Goal: Transaction & Acquisition: Purchase product/service

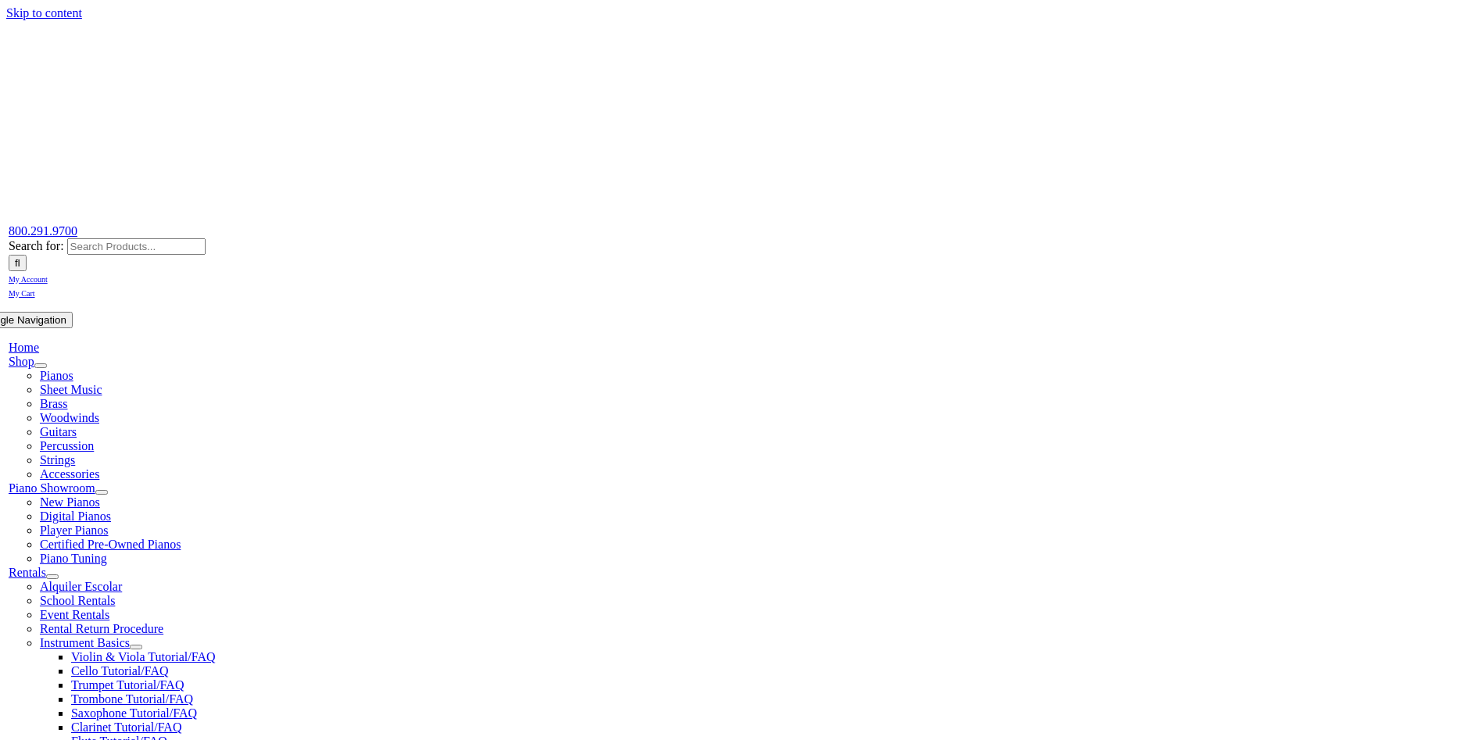
scroll to position [714, 0]
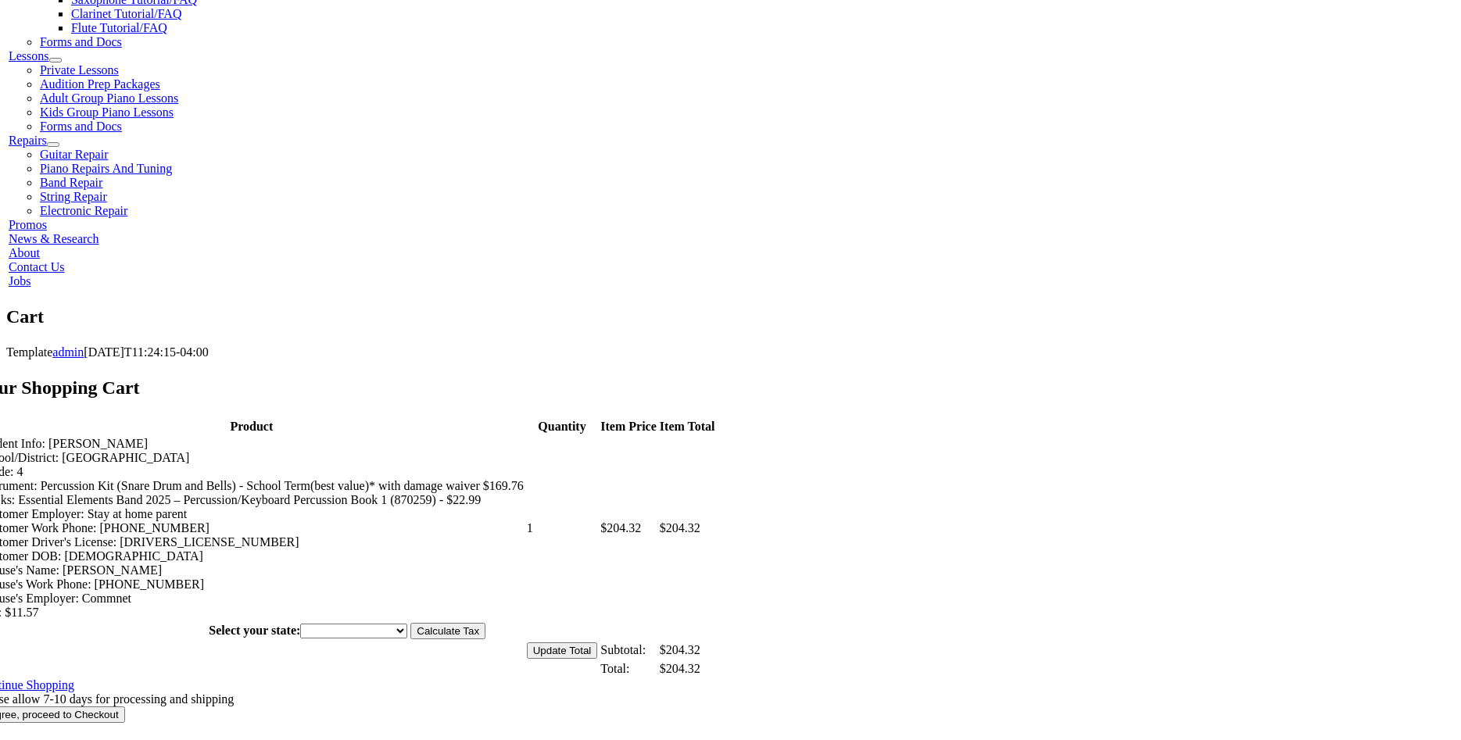
click at [125, 707] on input "I Agree, proceed to Checkout" at bounding box center [51, 715] width 148 height 16
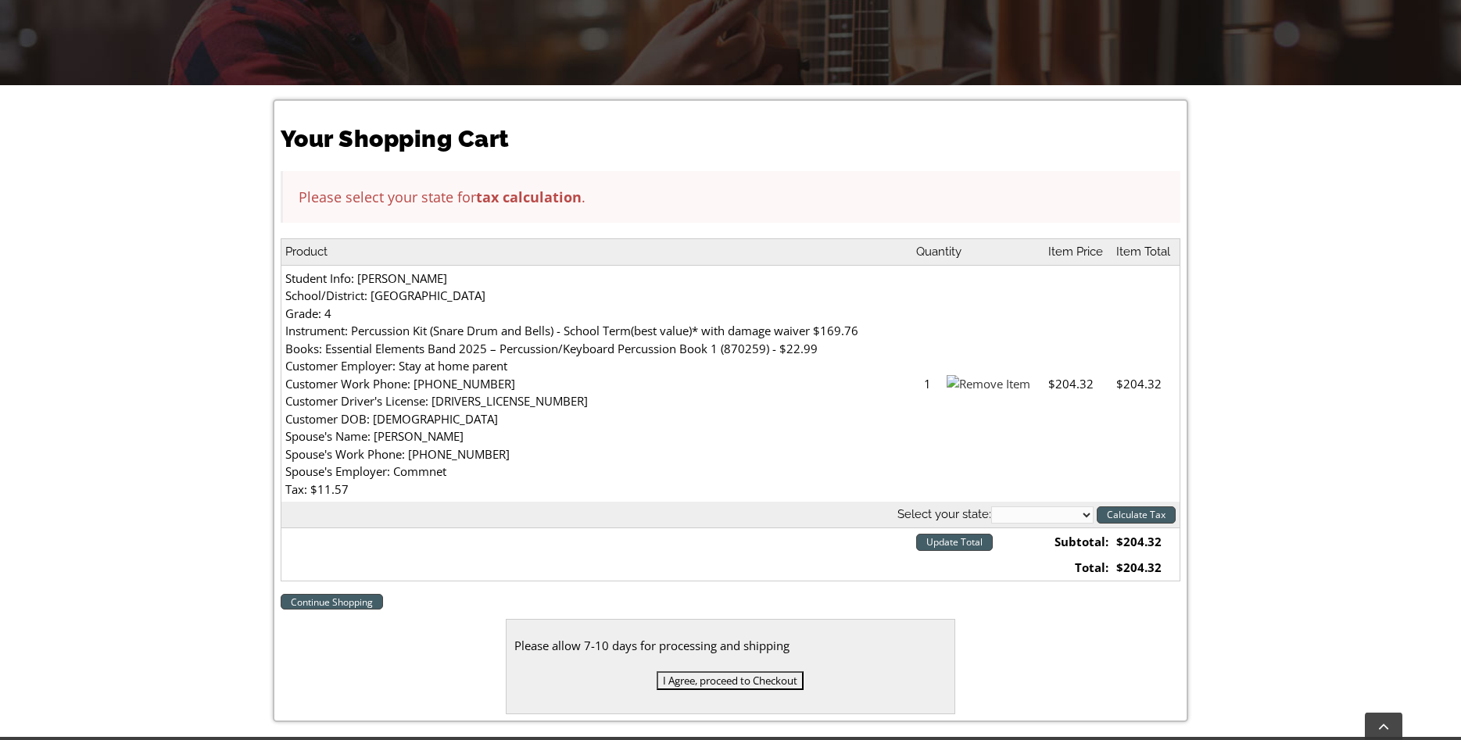
scroll to position [367, 0]
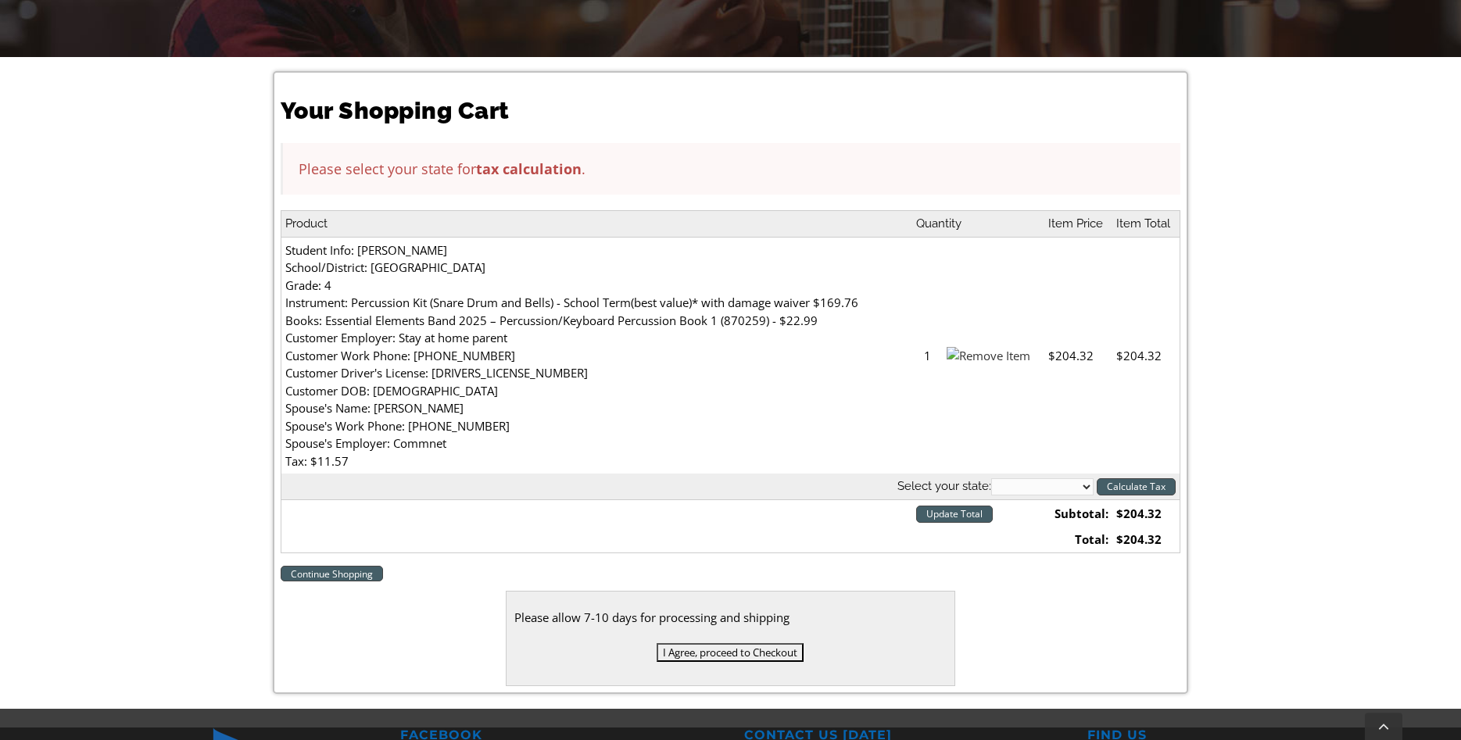
click at [991, 479] on select "[US_STATE] [US_STATE] [US_STATE] [US_STATE] [US_STATE] [US_STATE] [US_STATE] [U…" at bounding box center [1042, 487] width 102 height 17
select select "PA"
click option "[US_STATE]" at bounding box center [0, 0] width 0 height 0
click at [1134, 492] on input "Calculate Tax" at bounding box center [1136, 487] width 79 height 17
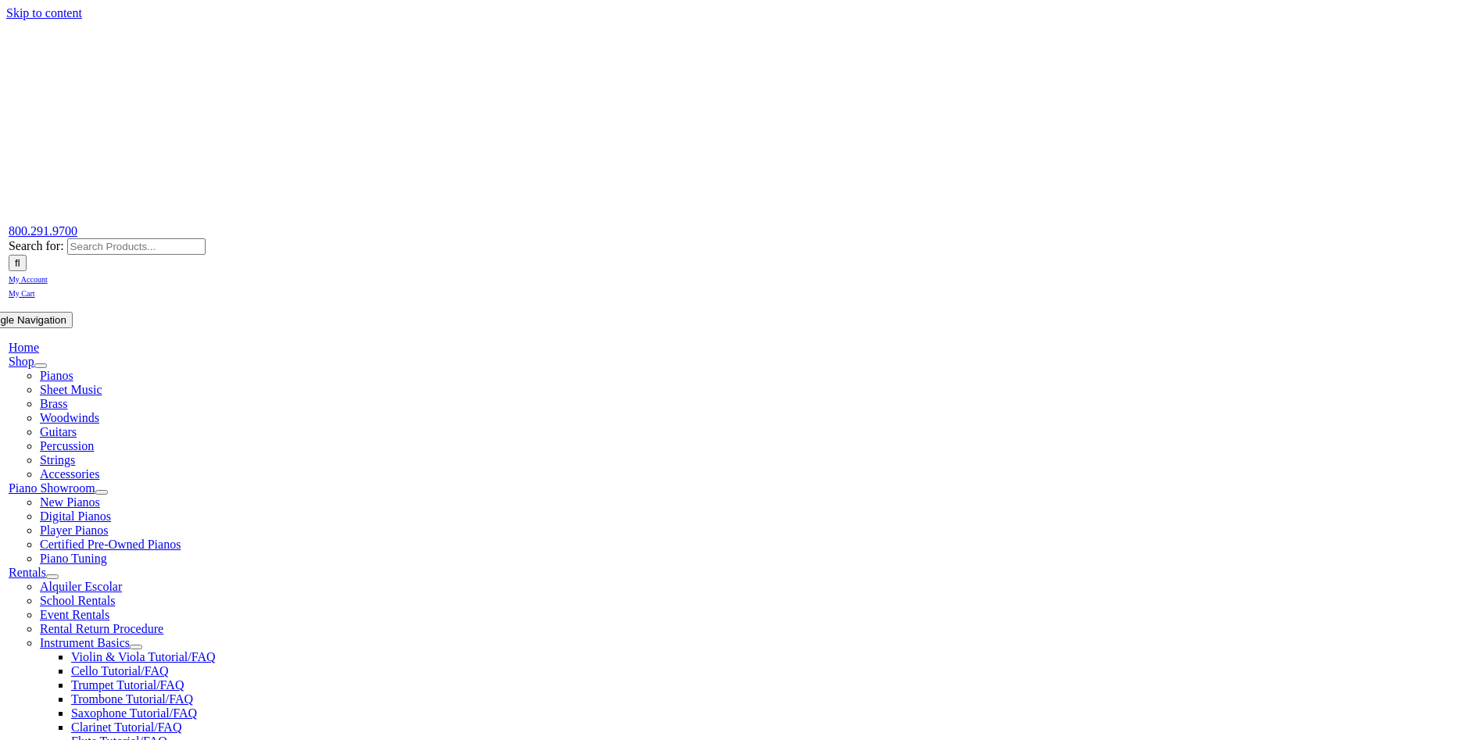
select select "PA"
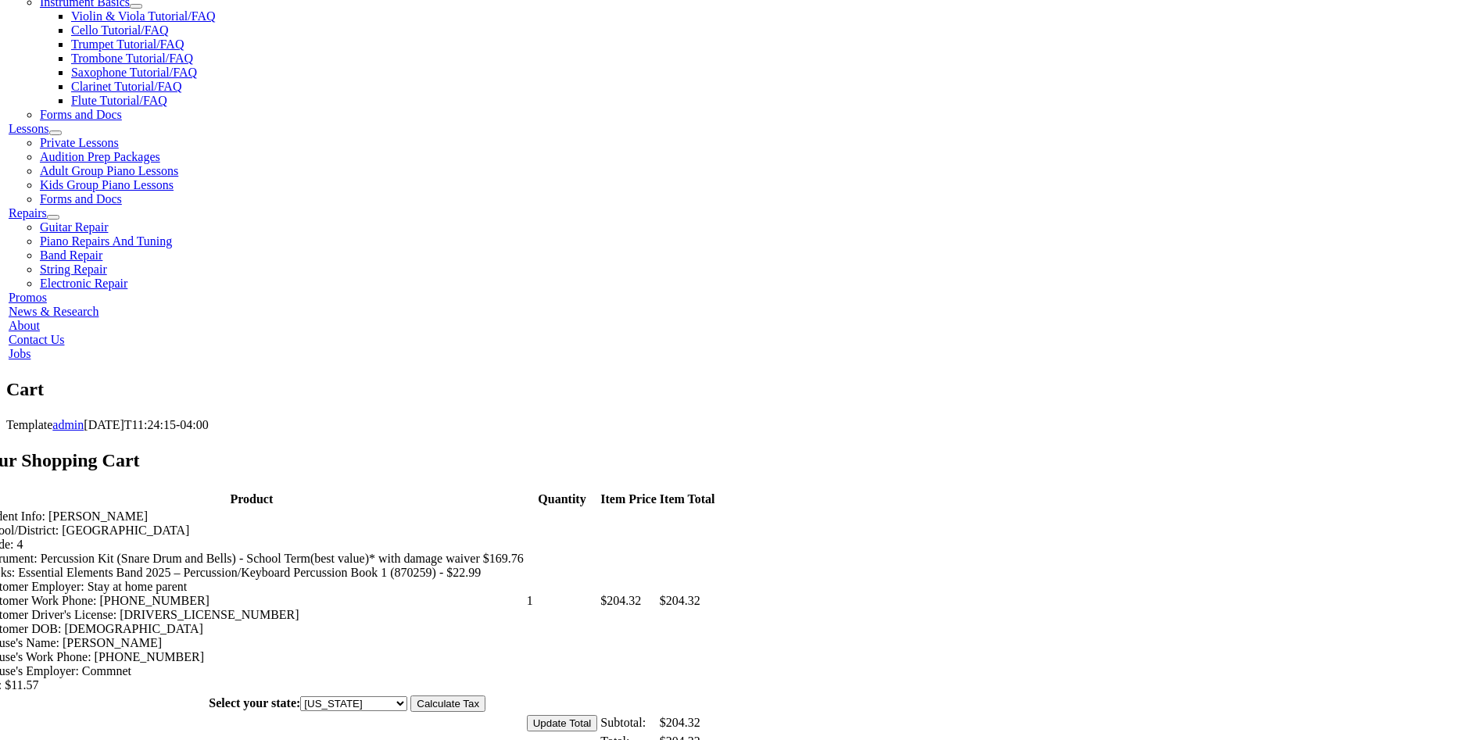
click at [598, 715] on input "Update Total" at bounding box center [562, 723] width 71 height 16
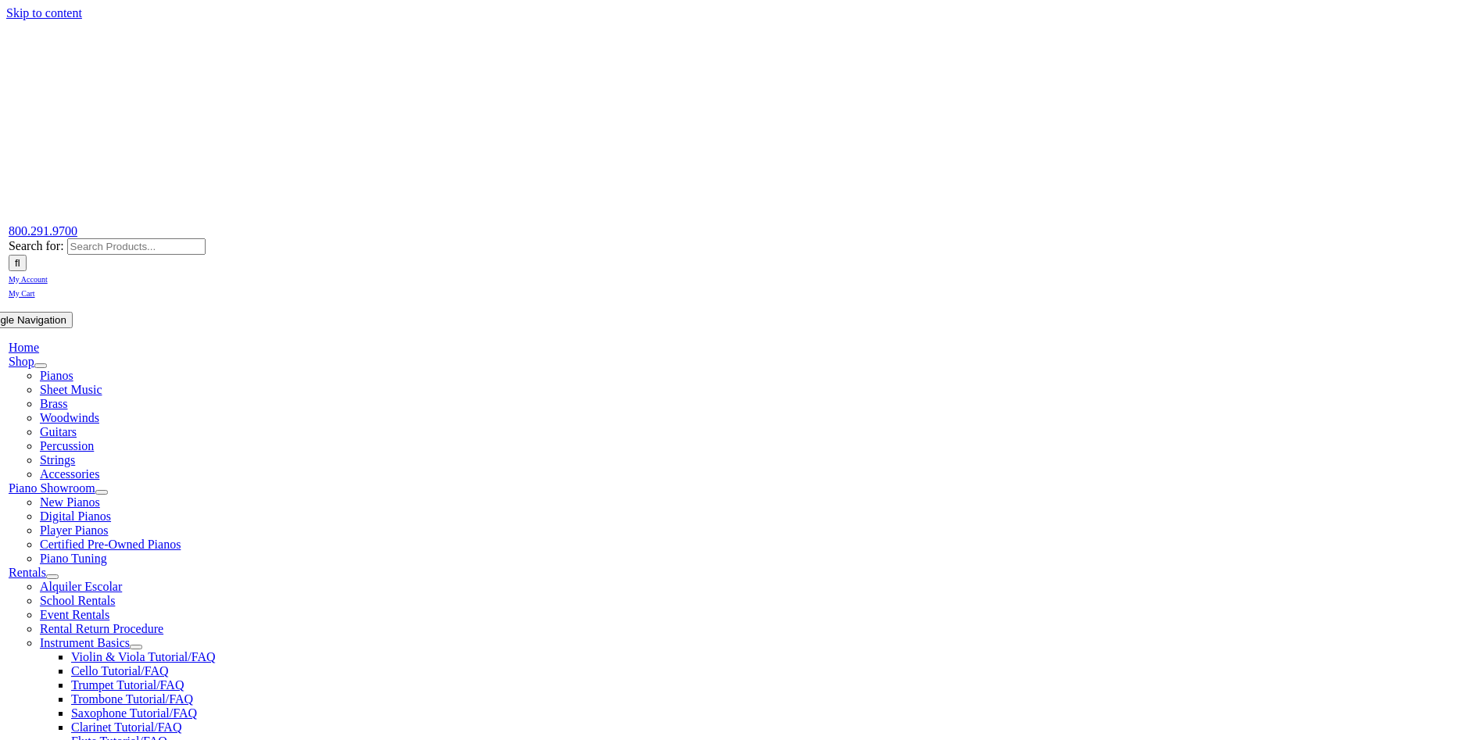
select select "PA"
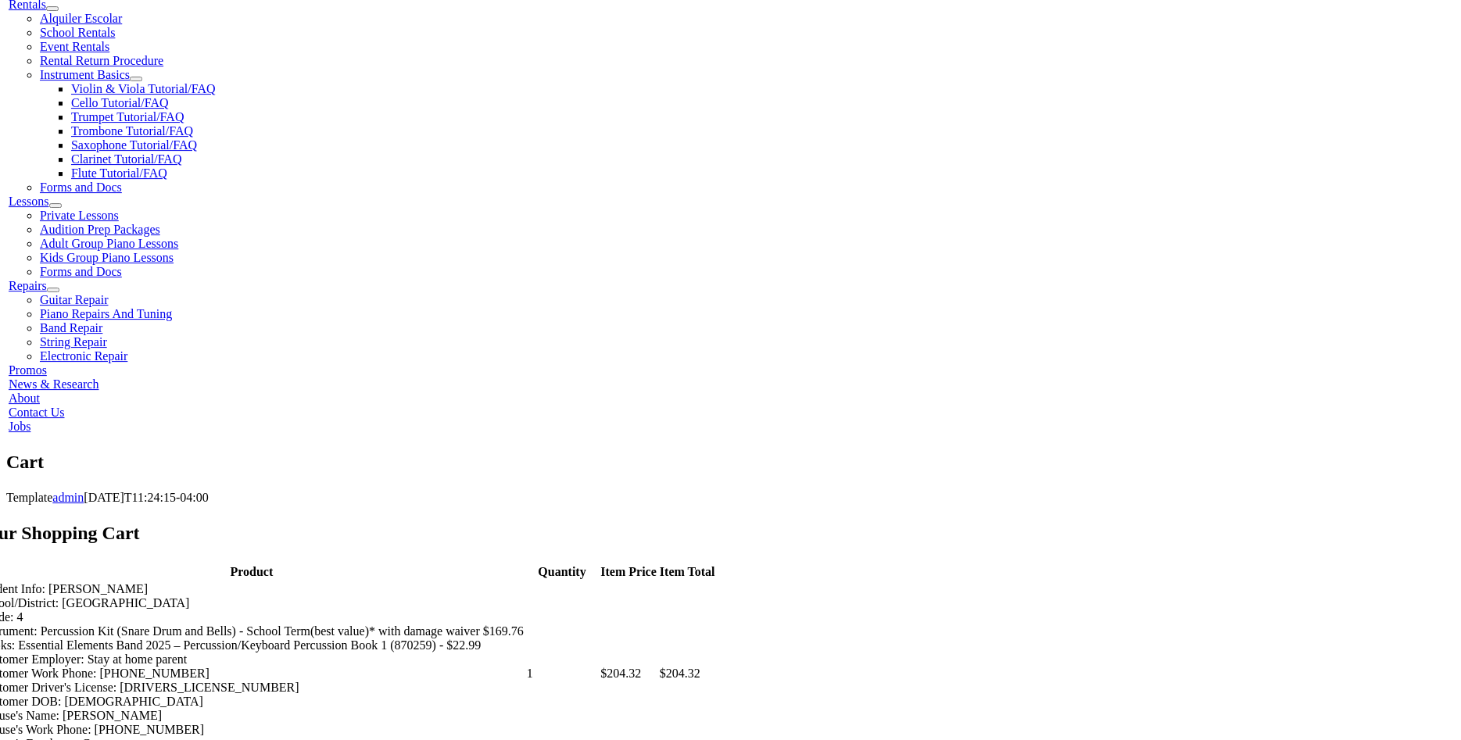
scroll to position [641, 0]
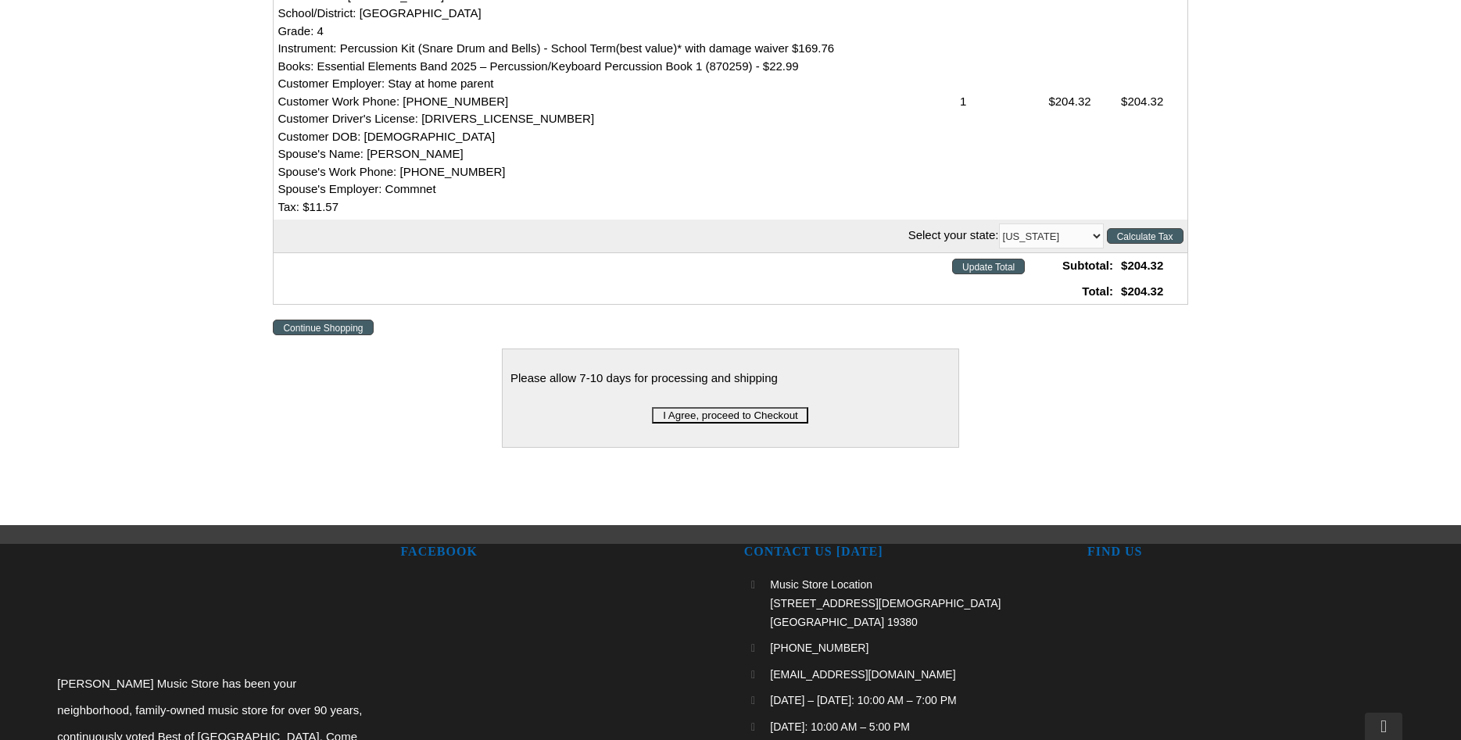
click at [736, 407] on input "I Agree, proceed to Checkout" at bounding box center [730, 415] width 156 height 16
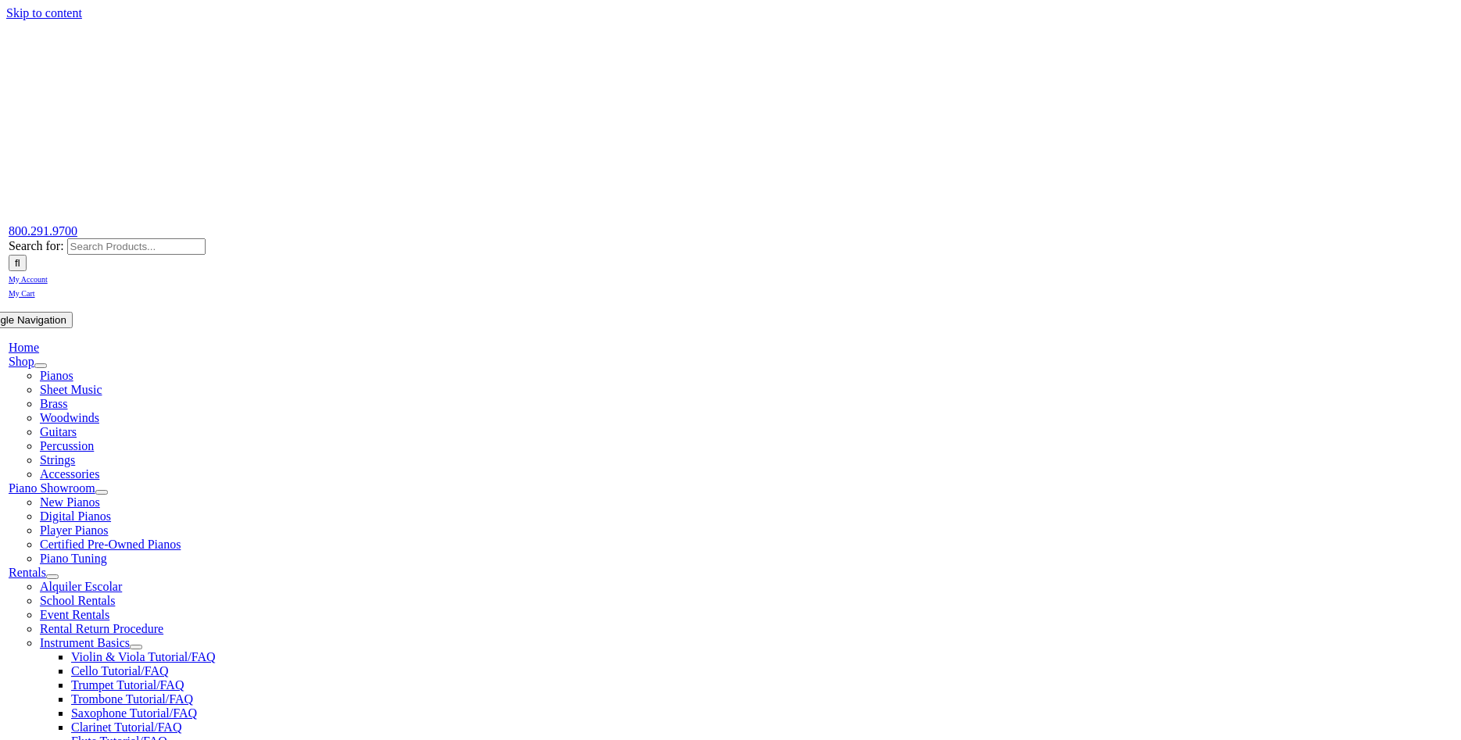
select select
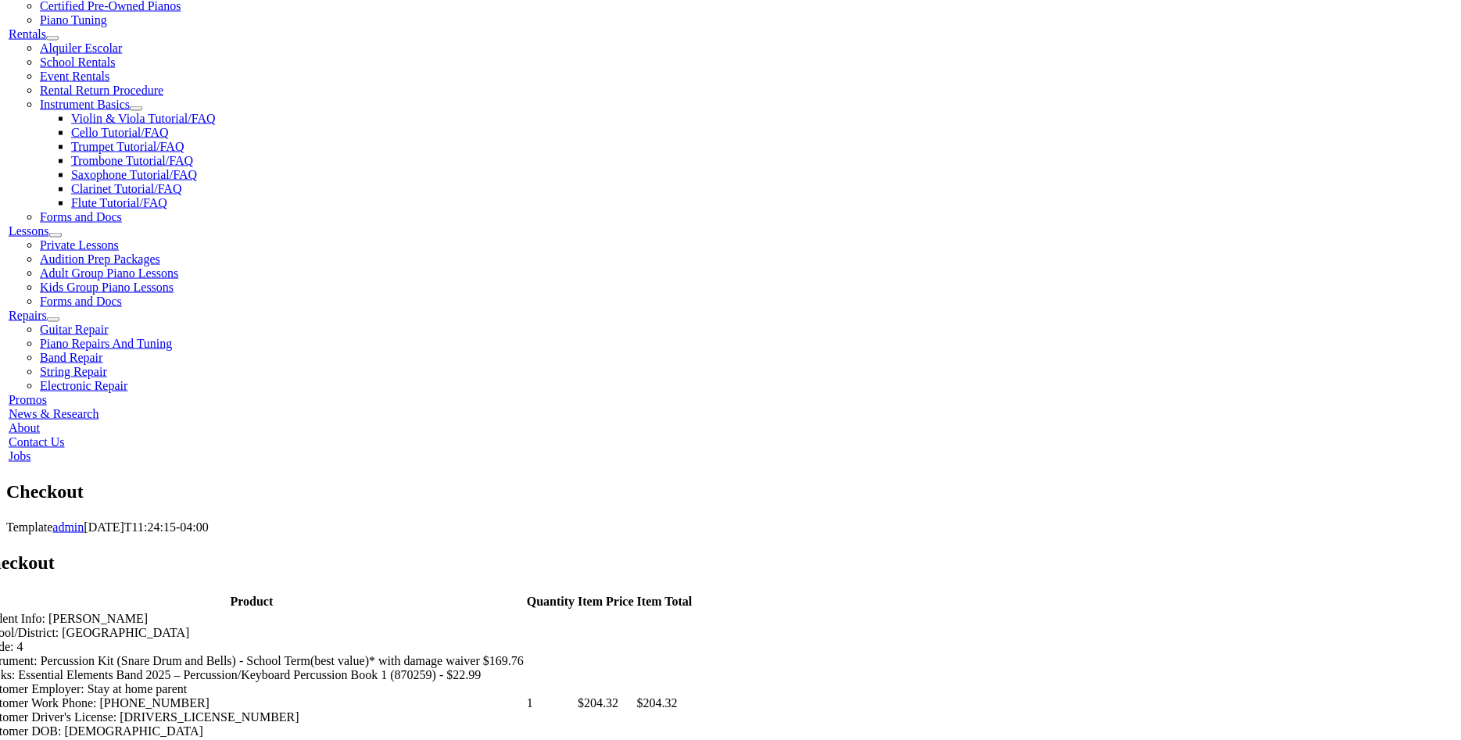
scroll to position [714, 0]
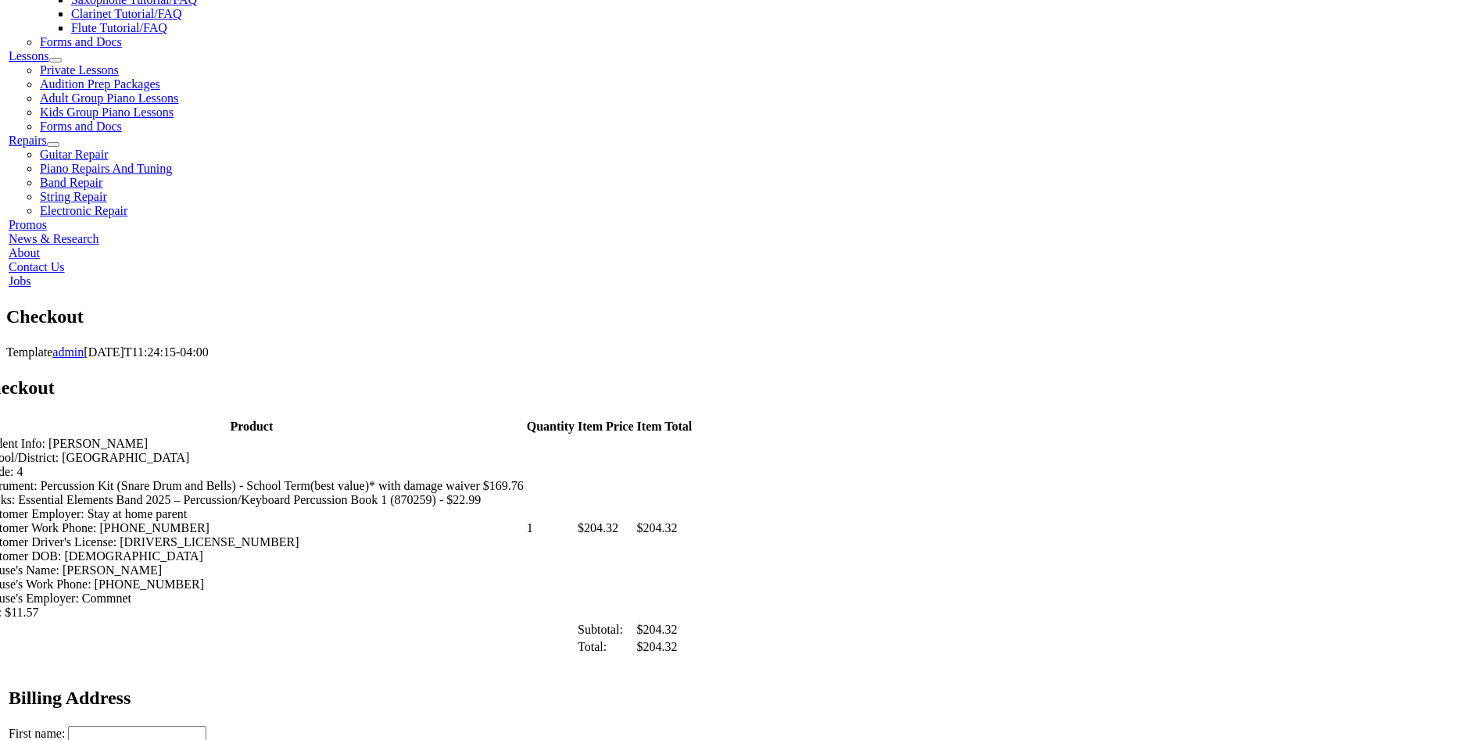
click at [206, 726] on input "First name:" at bounding box center [137, 734] width 138 height 16
type input "[PERSON_NAME]"
type input "404 Highland"
type input "[GEOGRAPHIC_DATA]"
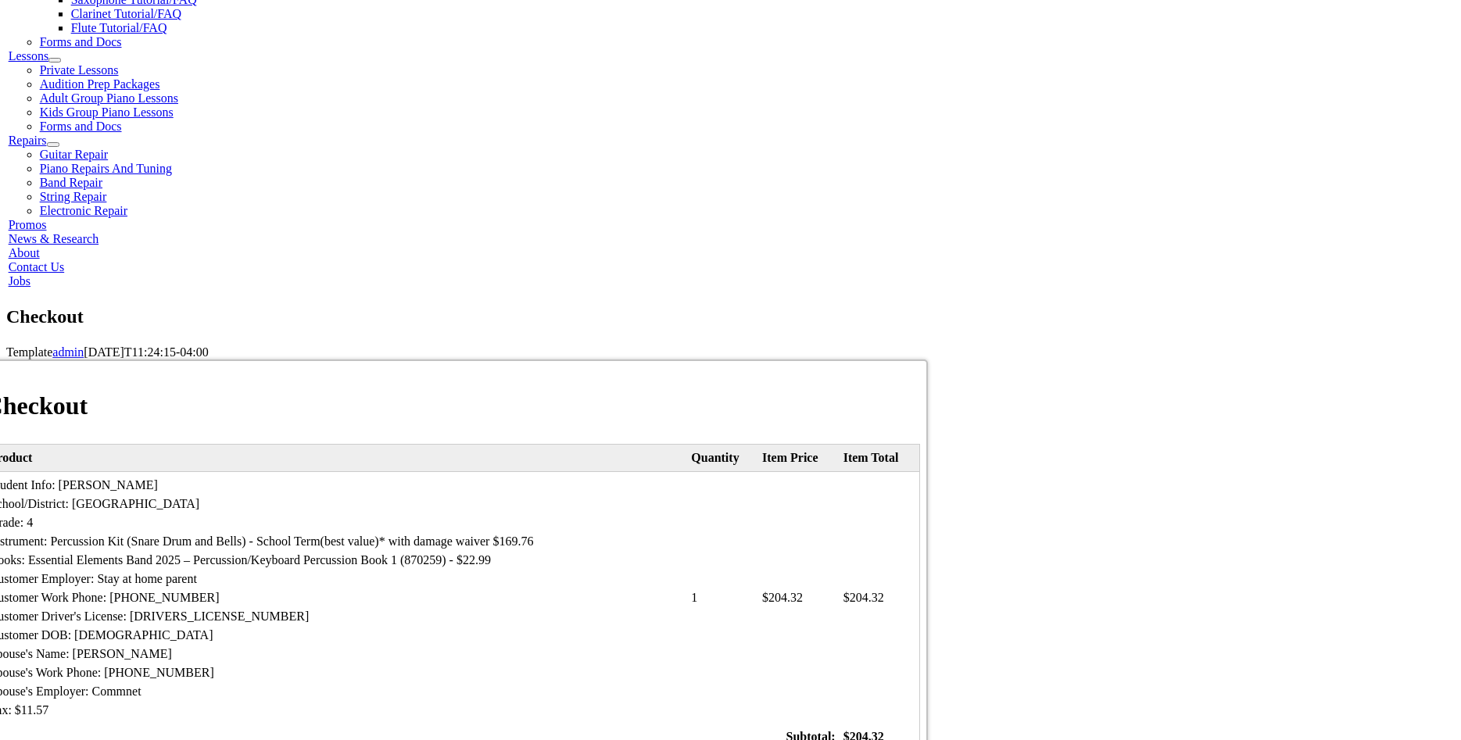
select select "PA"
click option "[US_STATE]" at bounding box center [0, 0] width 0 height 0
type input "19363"
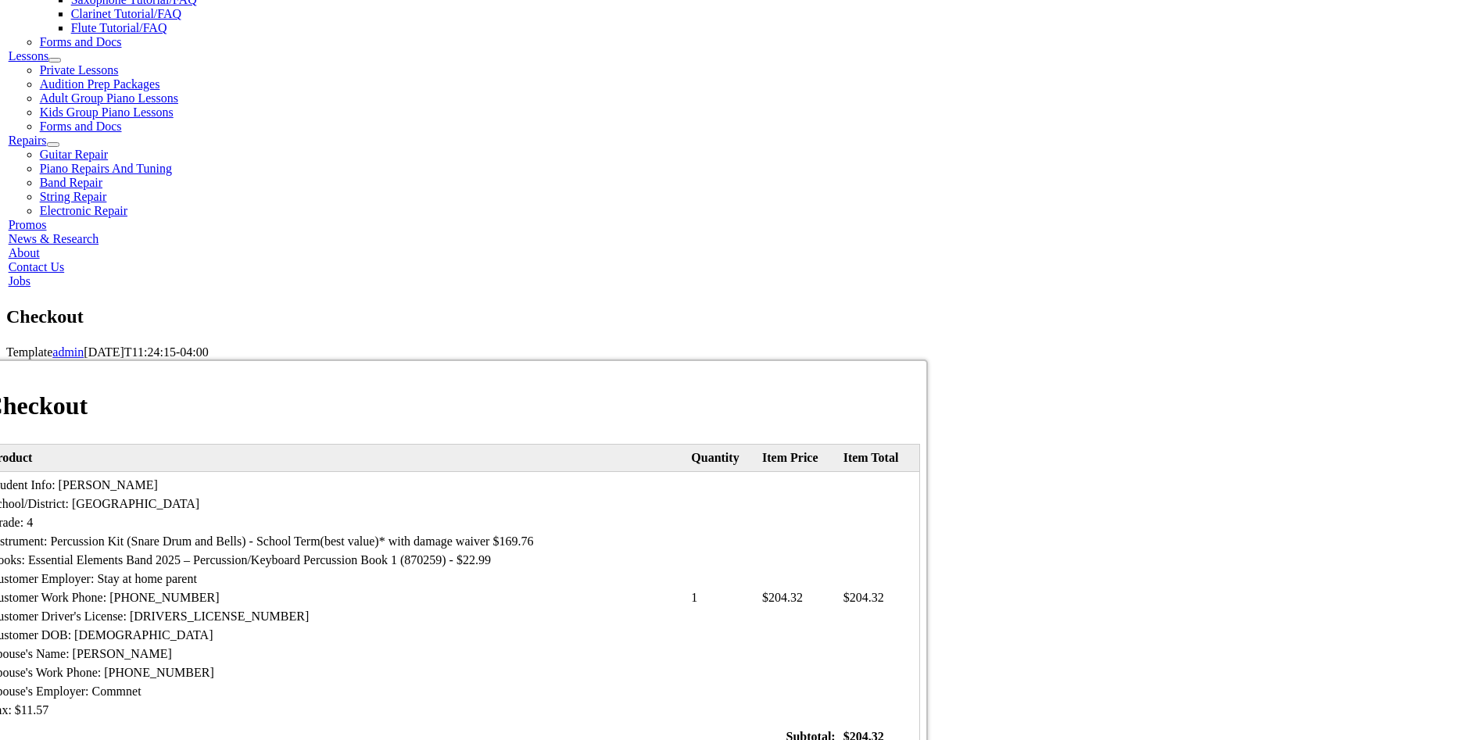
select select "visa"
click option "Visa" at bounding box center [0, 0] width 0 height 0
type input "3"
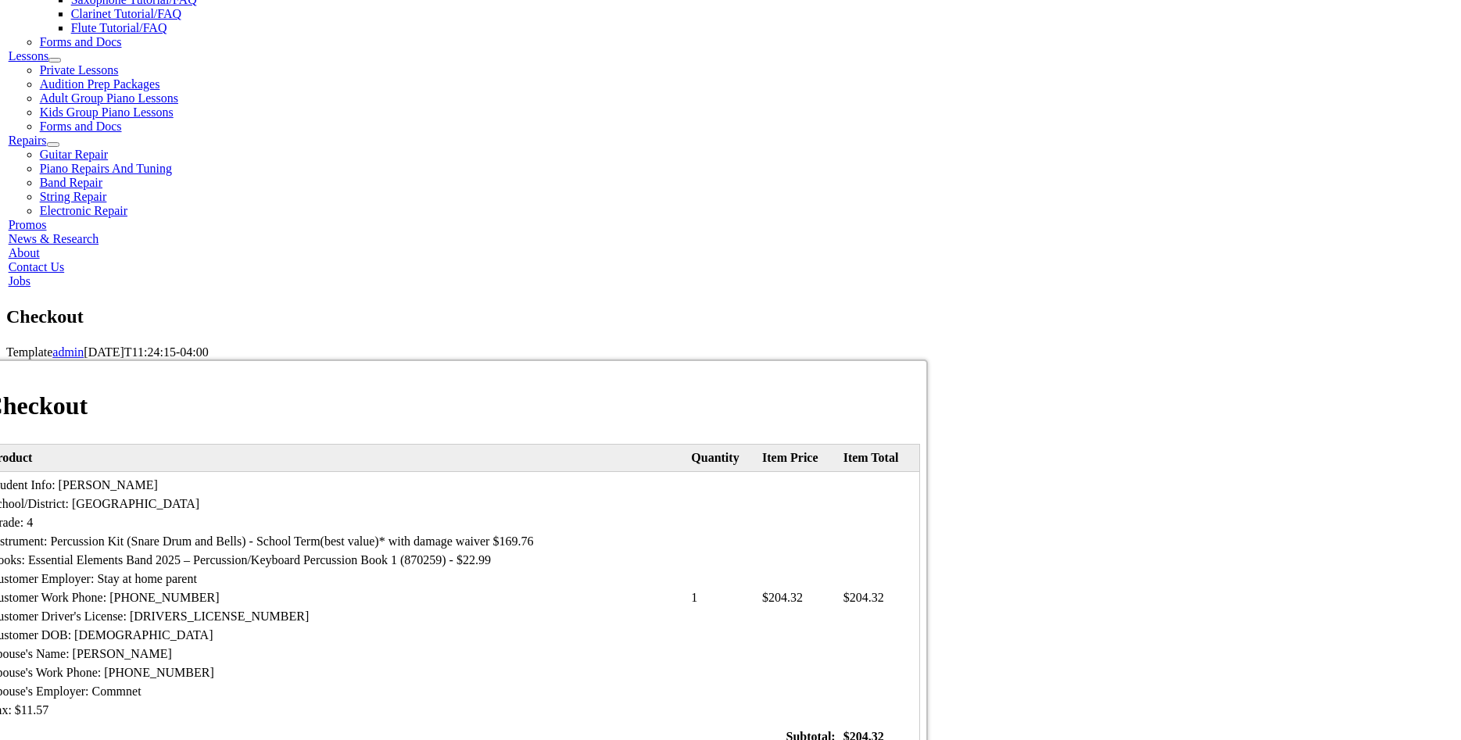
type input "[CREDIT_CARD_NUMBER]"
select select "10"
click option "10" at bounding box center [0, 0] width 0 height 0
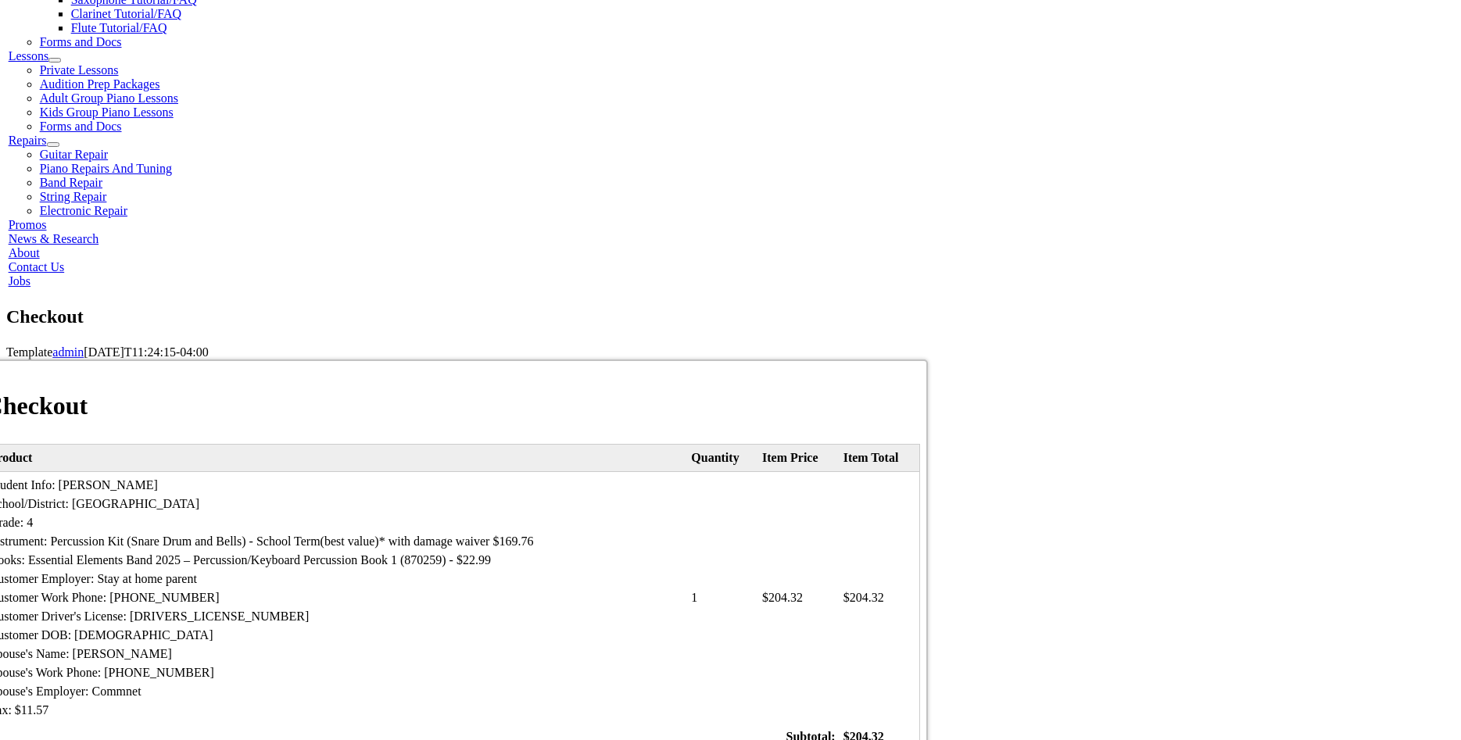
select select "2029"
click option "2029" at bounding box center [0, 0] width 0 height 0
type input "321"
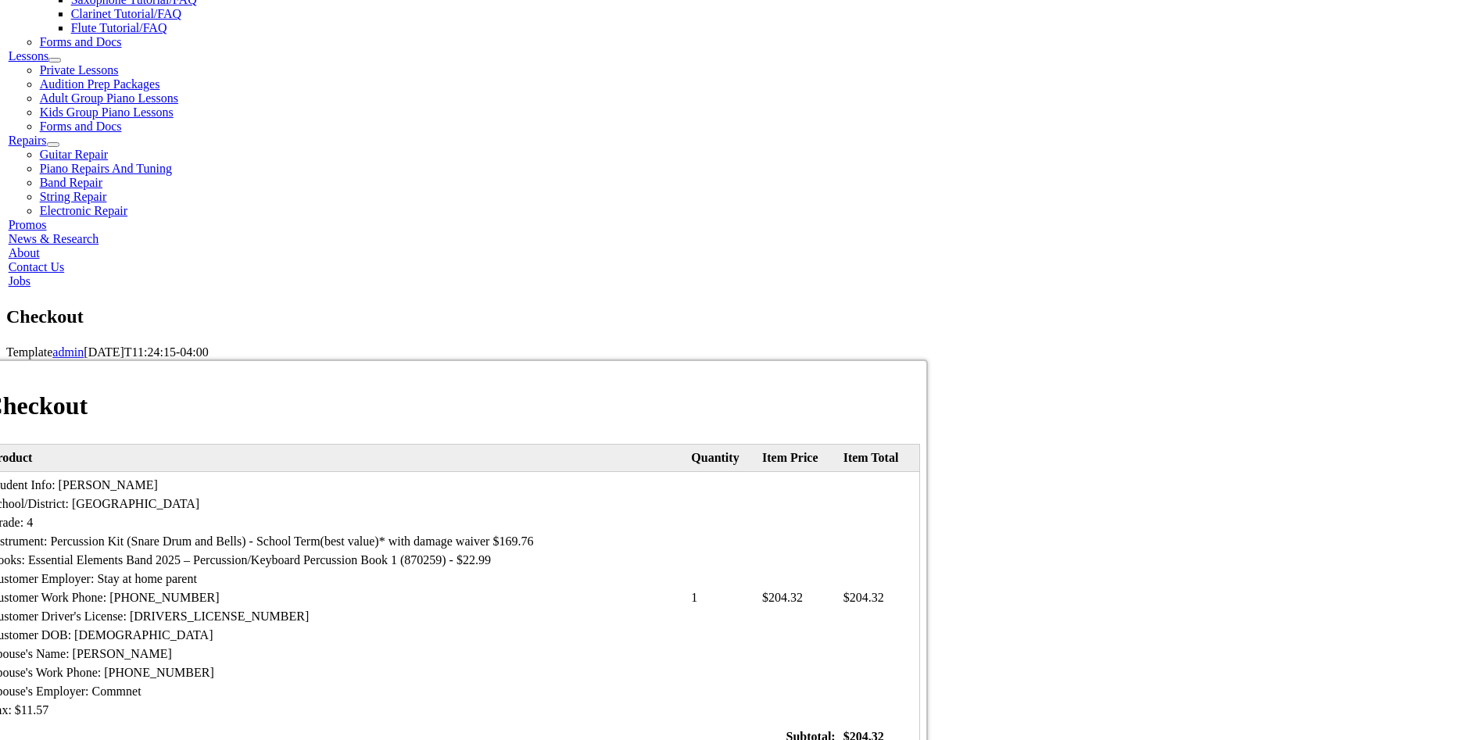
type input "[PHONE_NUMBER]"
type input "[EMAIL_ADDRESS][DOMAIN_NAME]"
